Goal: Check status: Check status

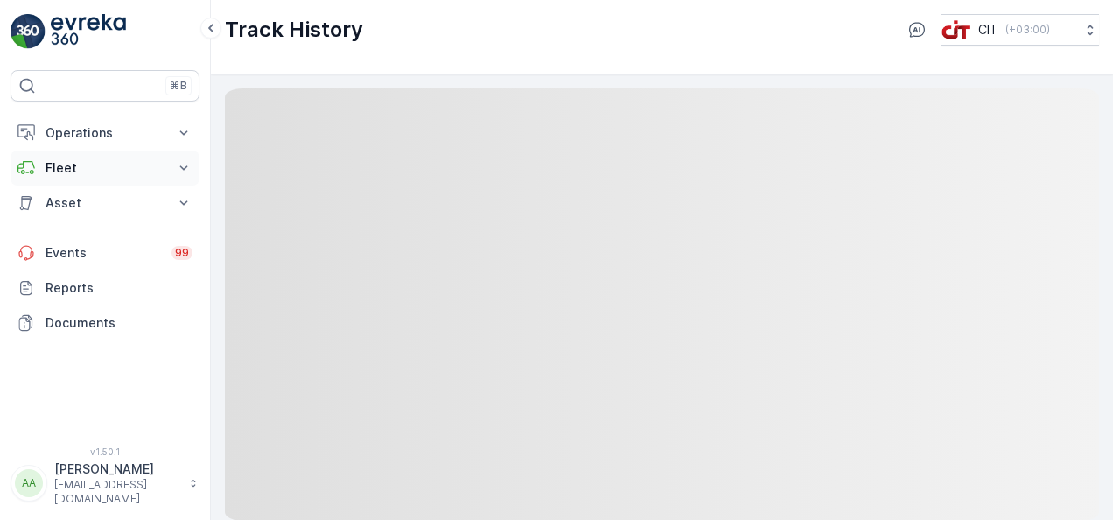
click at [83, 163] on p "Fleet" at bounding box center [105, 168] width 119 height 18
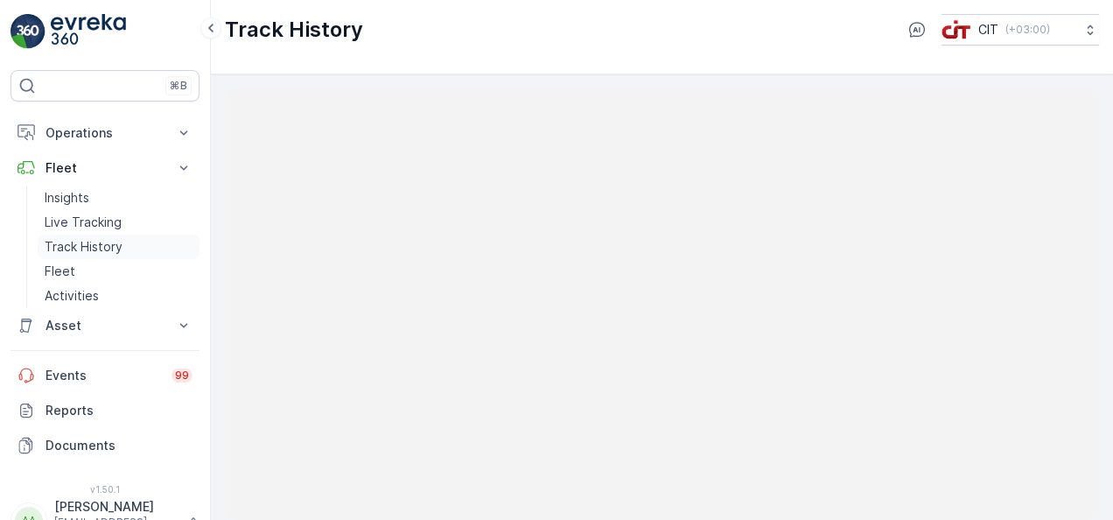
click at [93, 249] on p "Track History" at bounding box center [84, 247] width 78 height 18
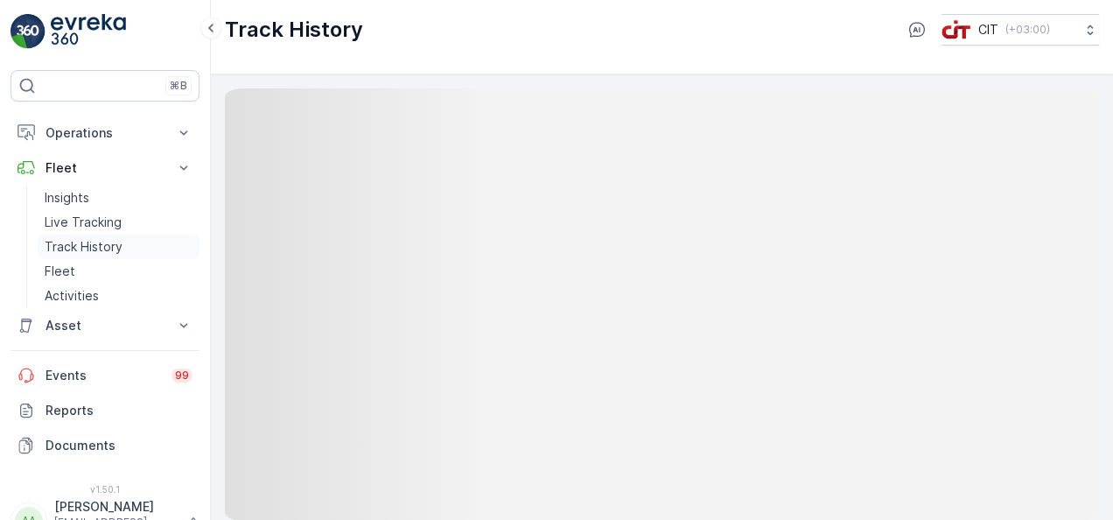
click at [108, 247] on p "Track History" at bounding box center [84, 247] width 78 height 18
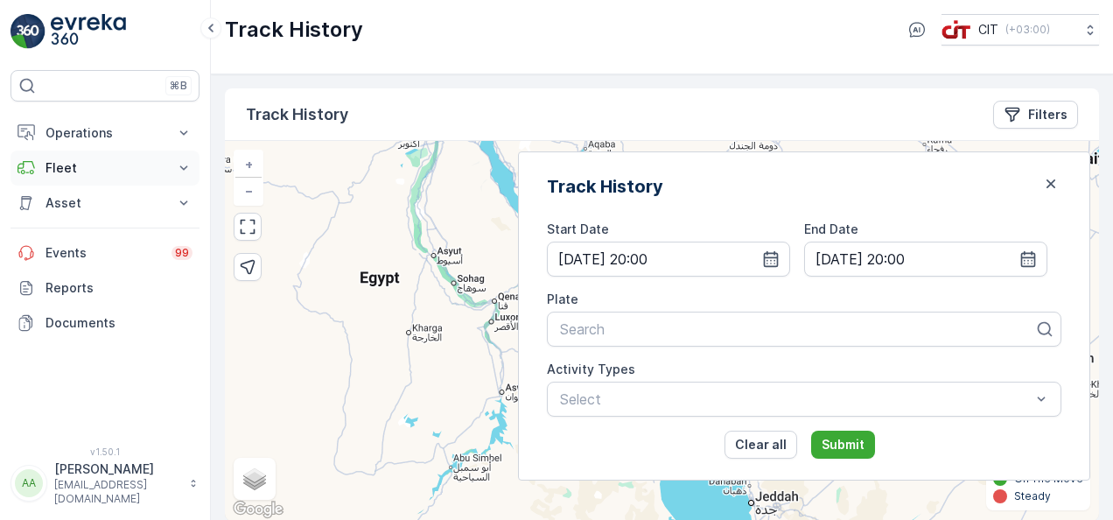
click at [185, 165] on icon at bounding box center [184, 168] width 18 height 18
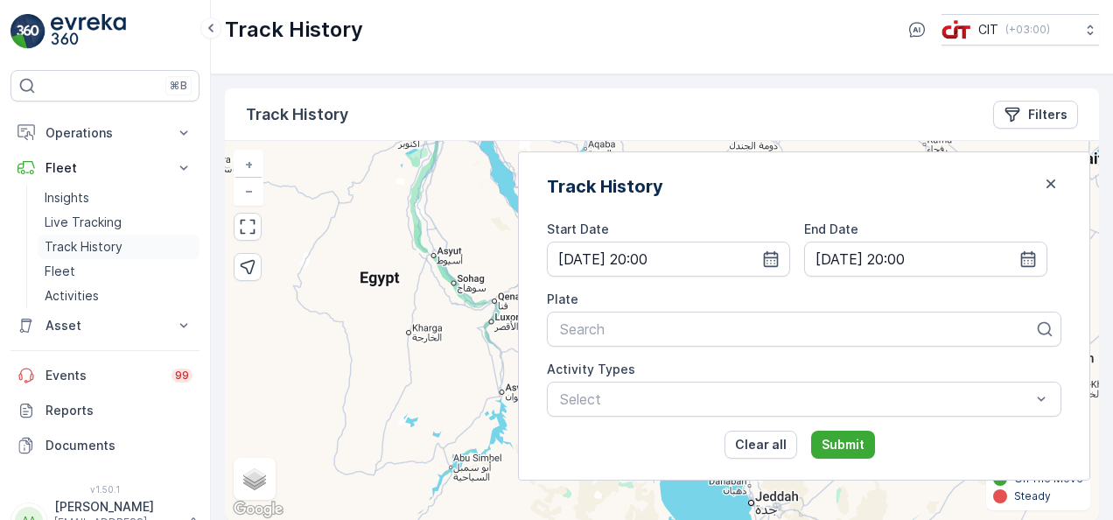
click at [109, 246] on p "Track History" at bounding box center [84, 247] width 78 height 18
click at [780, 263] on icon "button" at bounding box center [771, 259] width 18 height 18
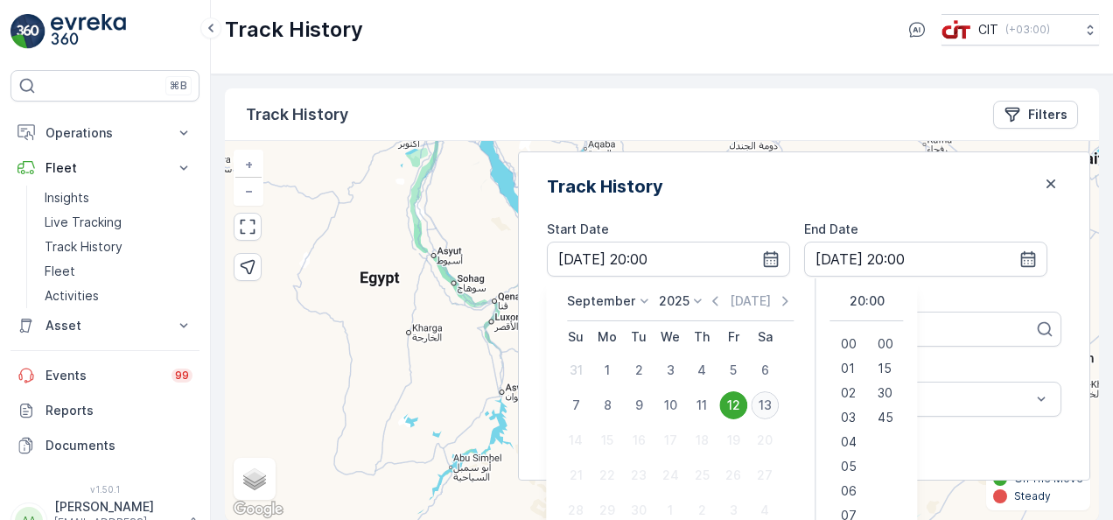
click at [779, 401] on div "13" at bounding box center [765, 405] width 28 height 28
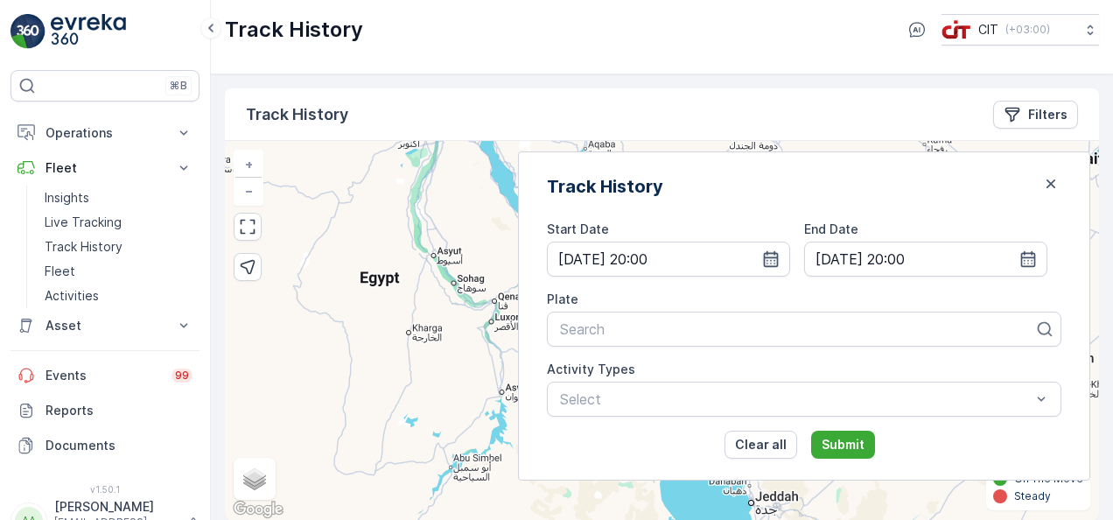
click at [780, 264] on icon "button" at bounding box center [771, 259] width 18 height 18
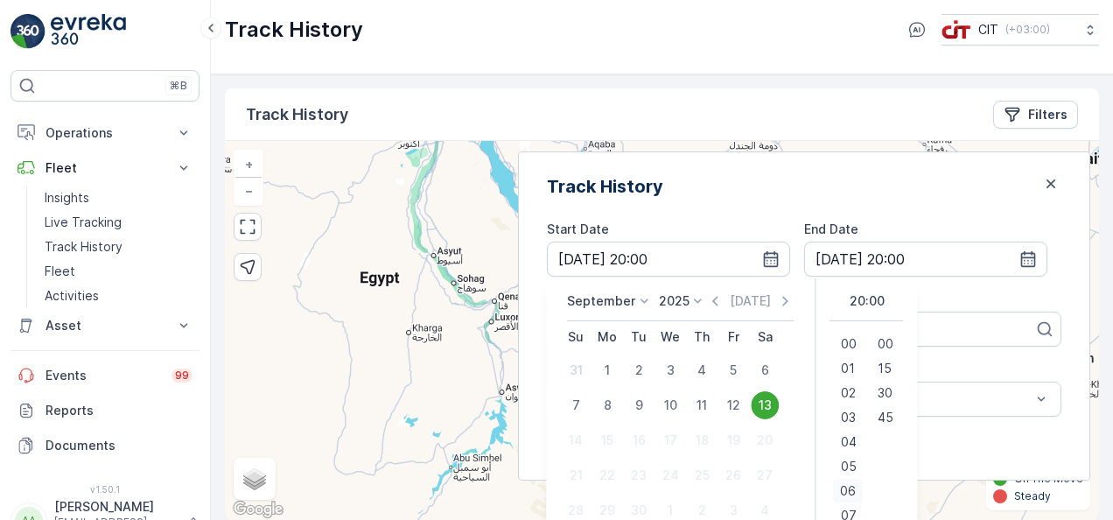
click at [857, 492] on span "06" at bounding box center [849, 491] width 16 height 18
type input "[DATE] 06:00"
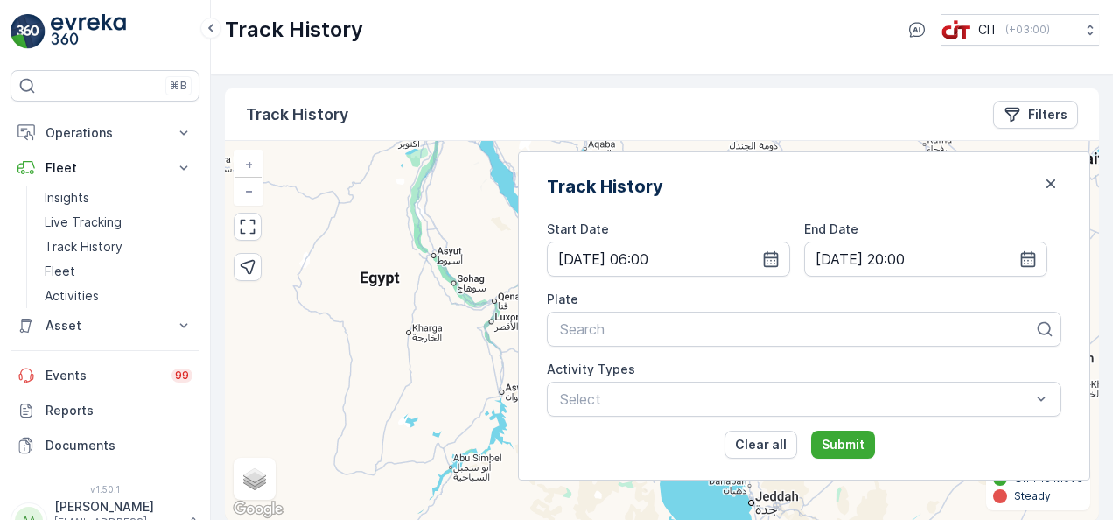
click at [973, 216] on div "Track History Start Date [DATE] 06:00 End Date [DATE] 20:00 Plate Search Activi…" at bounding box center [804, 315] width 572 height 329
click at [661, 325] on div at bounding box center [797, 329] width 478 height 16
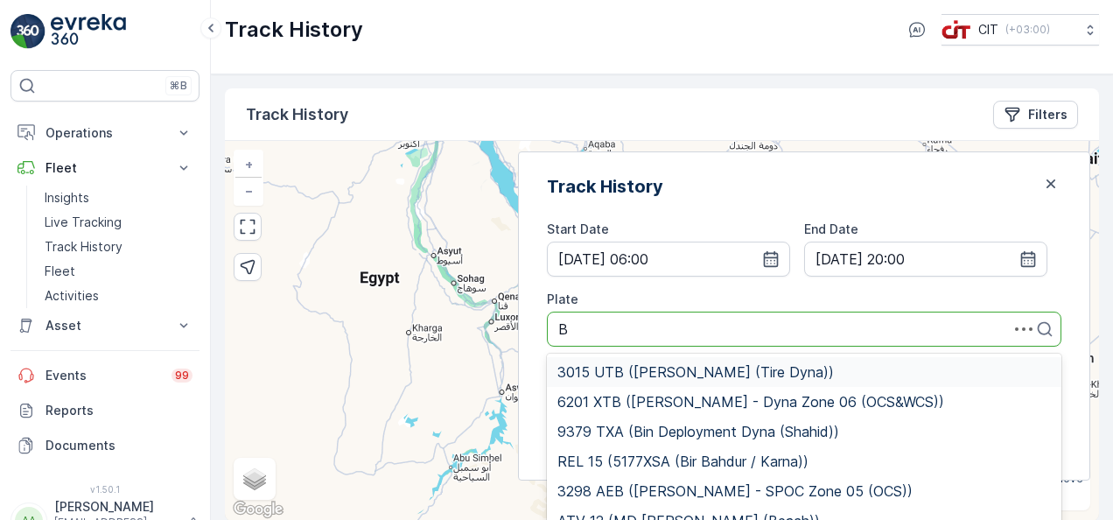
type input "BE"
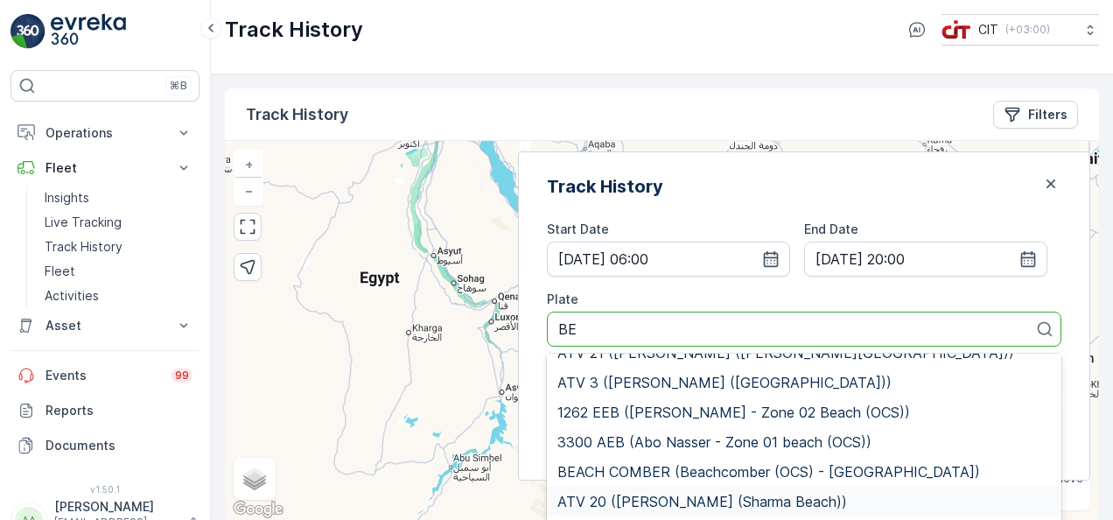
scroll to position [221, 0]
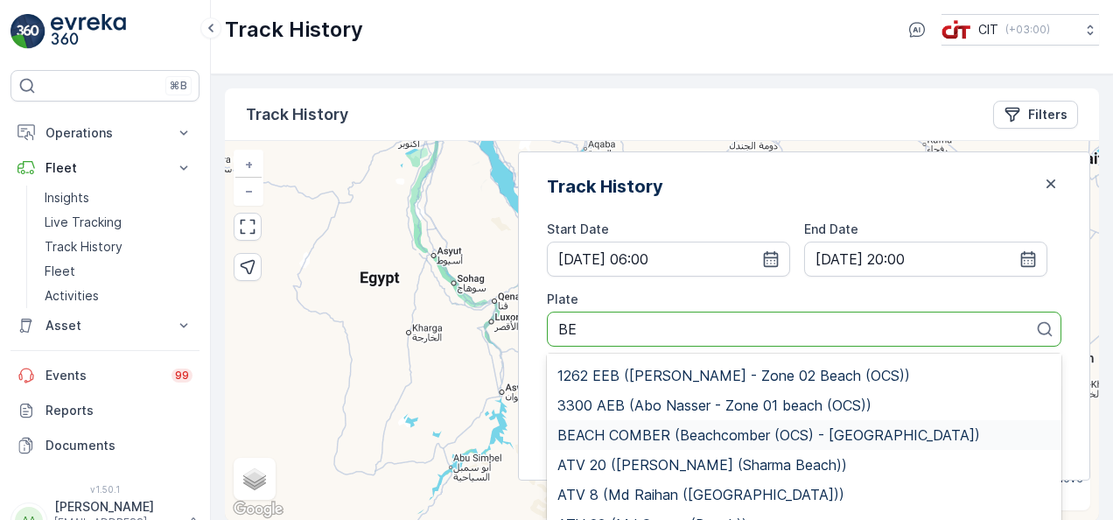
click at [772, 427] on span "BEACH COMBER (Beachcomber (OCS) - [GEOGRAPHIC_DATA])" at bounding box center [768, 435] width 423 height 16
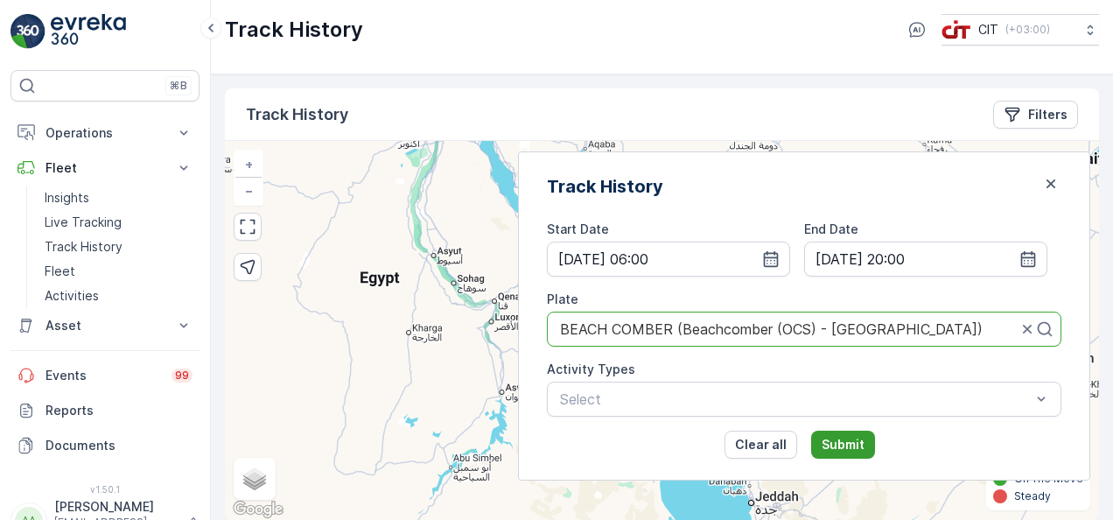
click at [859, 442] on p "Submit" at bounding box center [843, 445] width 43 height 18
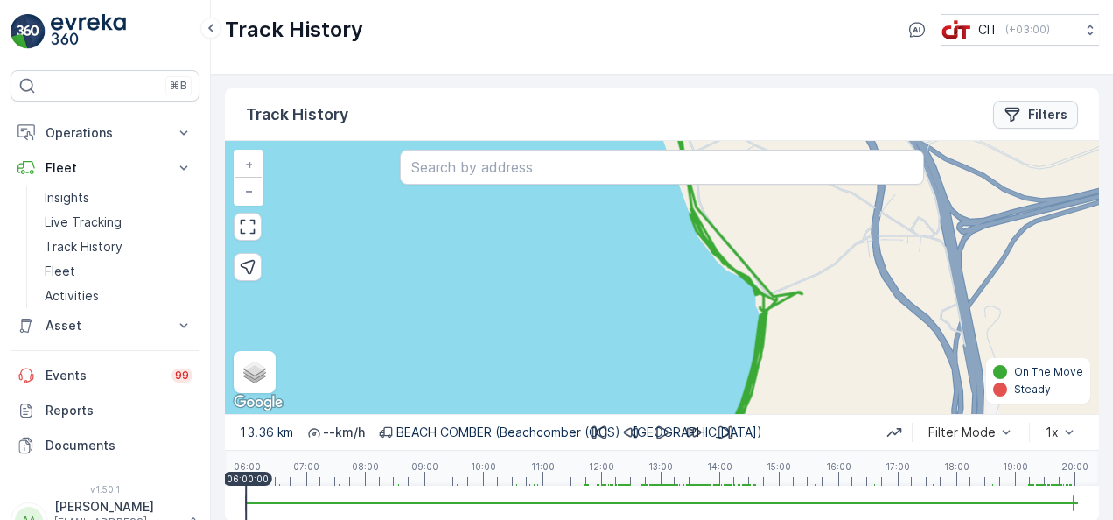
click at [1040, 114] on p "Filters" at bounding box center [1047, 115] width 39 height 18
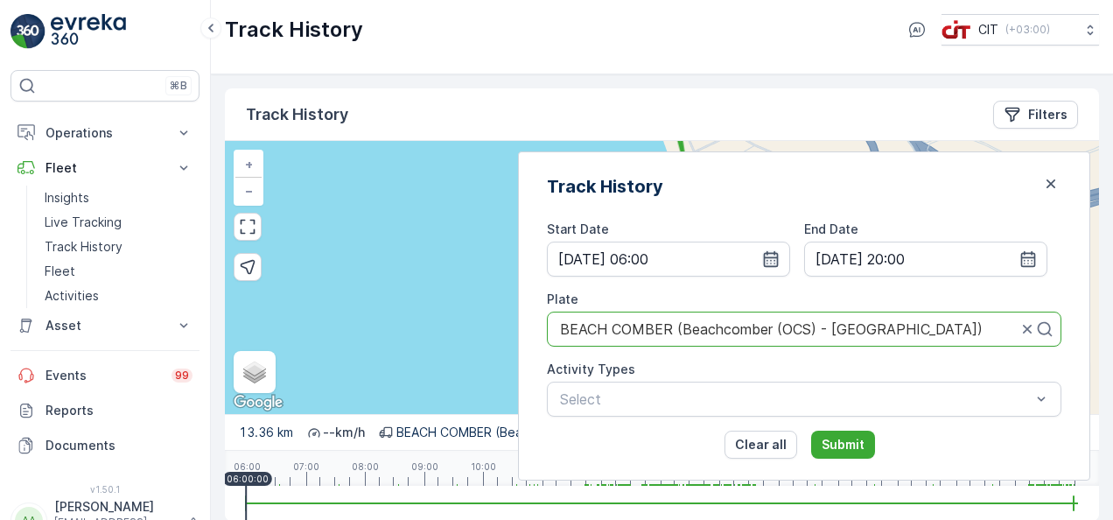
click at [779, 262] on icon "button" at bounding box center [771, 259] width 15 height 16
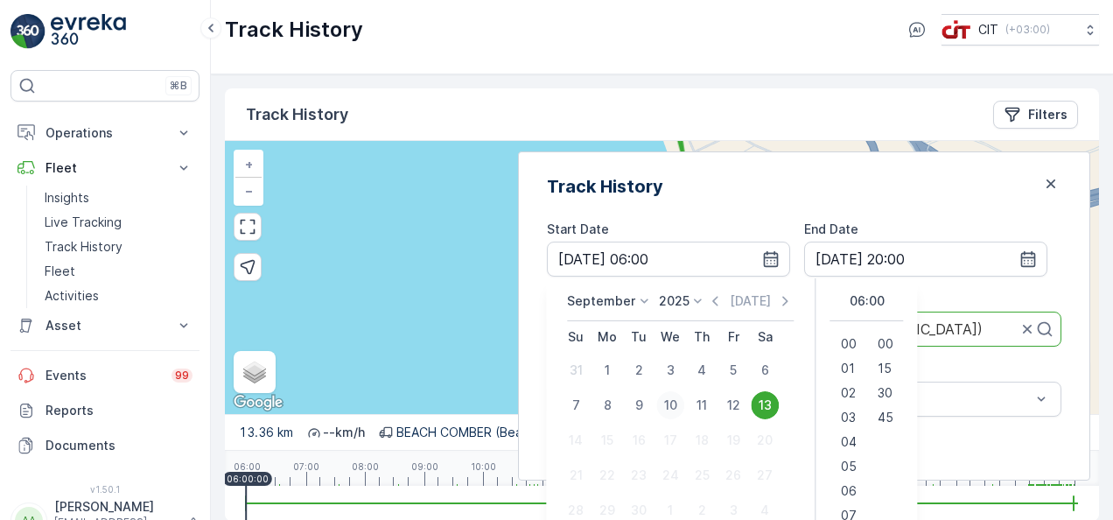
click at [684, 404] on div "10" at bounding box center [670, 405] width 28 height 28
type input "[DATE] 06:00"
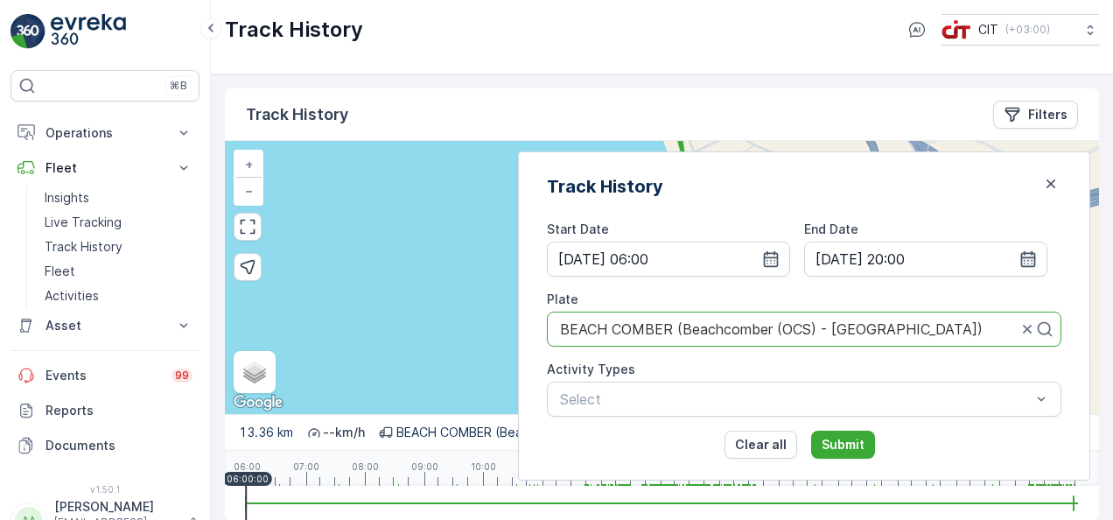
click at [1024, 260] on icon "button" at bounding box center [1028, 259] width 18 height 18
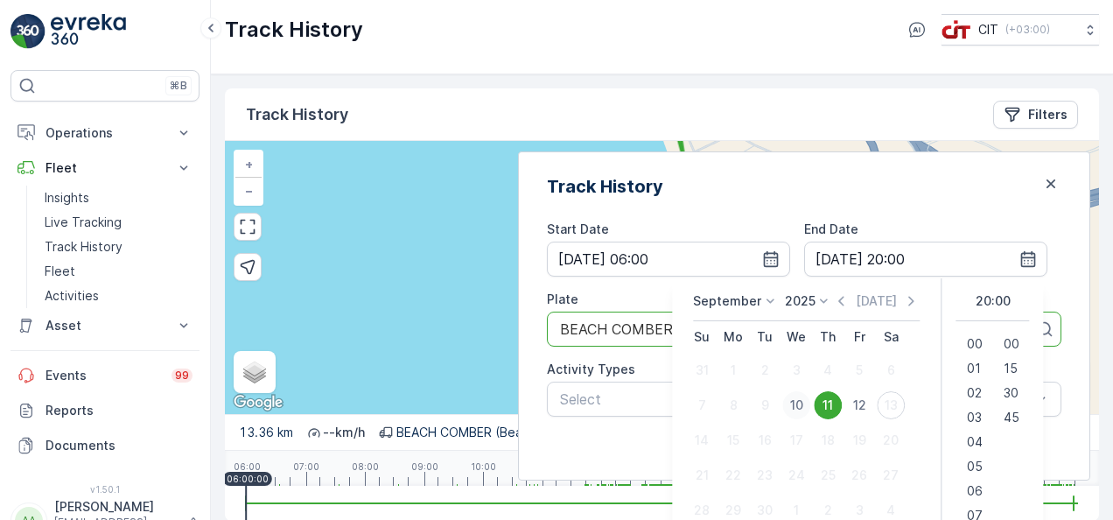
click at [810, 399] on div "10" at bounding box center [796, 405] width 28 height 28
type input "[DATE] 20:00"
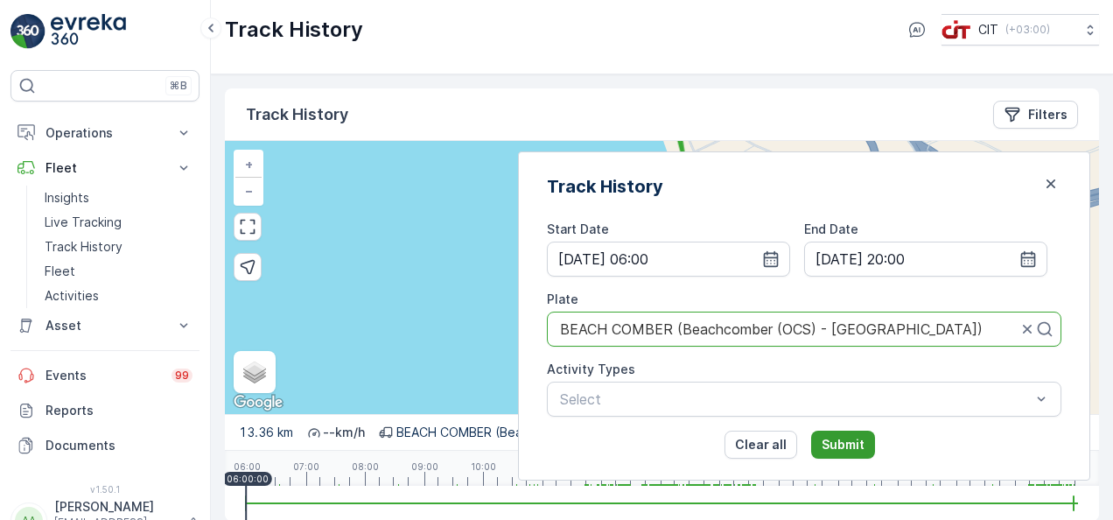
click at [865, 442] on p "Submit" at bounding box center [843, 445] width 43 height 18
